Goal: Transaction & Acquisition: Subscribe to service/newsletter

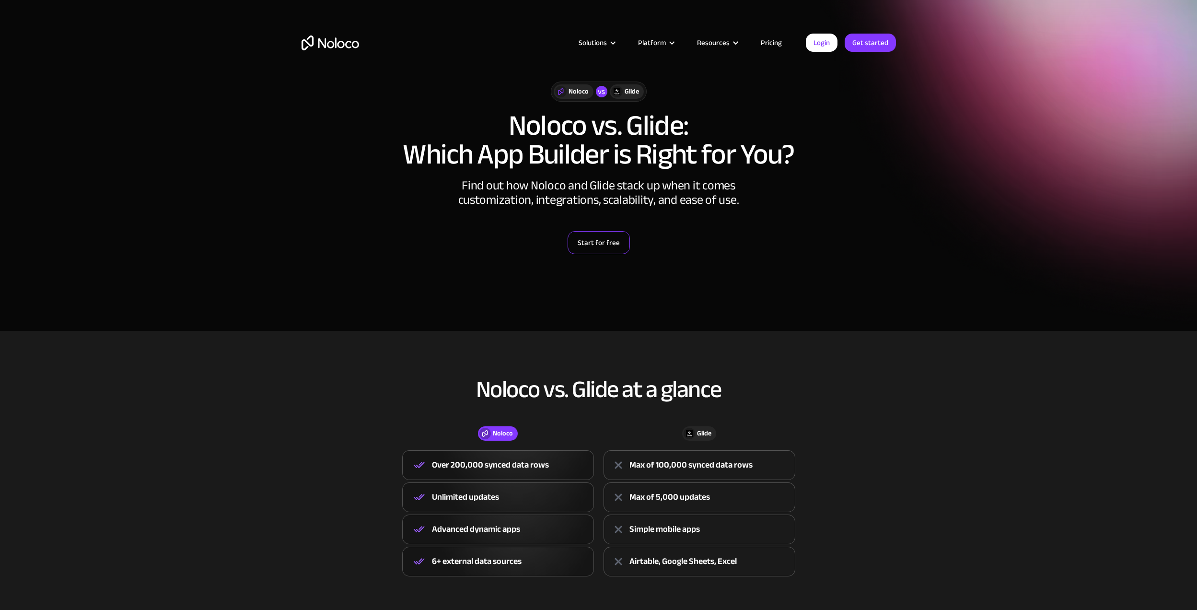
click at [600, 242] on link "Start for free" at bounding box center [599, 242] width 62 height 23
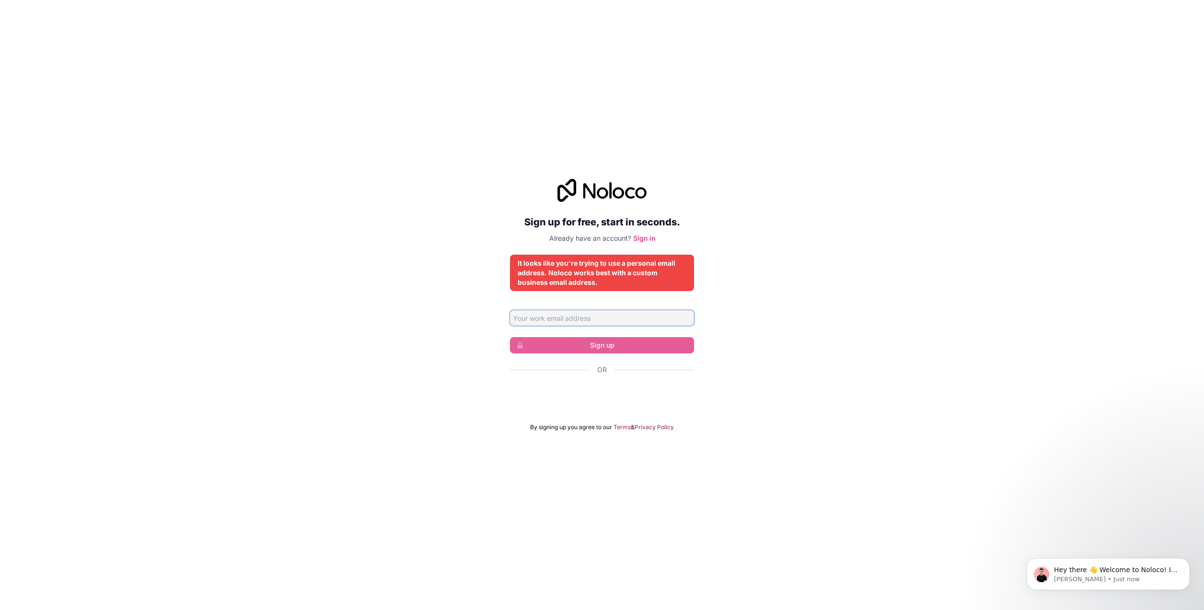
click at [614, 315] on input "Email address" at bounding box center [602, 317] width 184 height 15
type input "[EMAIL_ADDRESS][DOMAIN_NAME]"
click at [612, 322] on input "[EMAIL_ADDRESS][DOMAIN_NAME]" at bounding box center [602, 317] width 184 height 15
click at [619, 324] on input "[EMAIL_ADDRESS][DOMAIN_NAME]" at bounding box center [602, 317] width 184 height 15
click at [642, 238] on link "Sign in" at bounding box center [644, 238] width 22 height 8
